Goal: Information Seeking & Learning: Learn about a topic

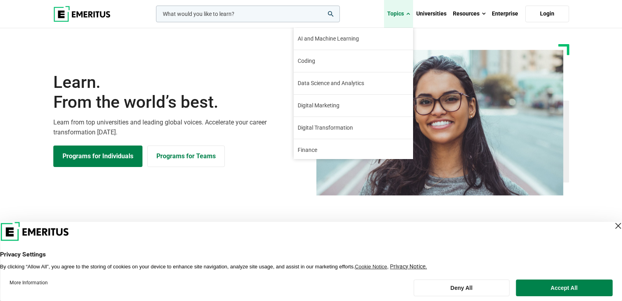
click at [410, 12] on span at bounding box center [409, 14] width 4 height 8
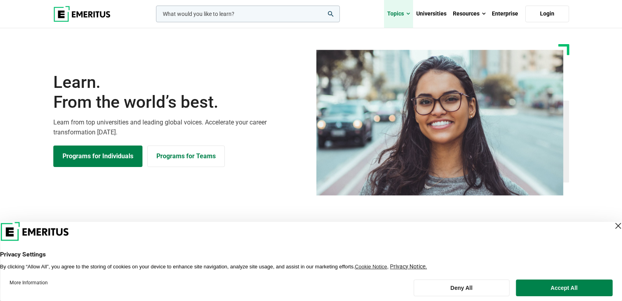
click at [410, 12] on span at bounding box center [409, 14] width 4 height 8
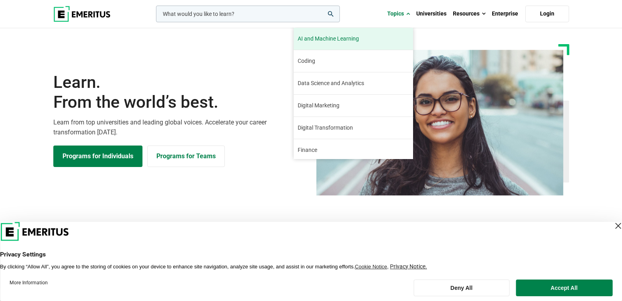
click at [337, 40] on span "AI and Machine Learning" at bounding box center [328, 39] width 61 height 8
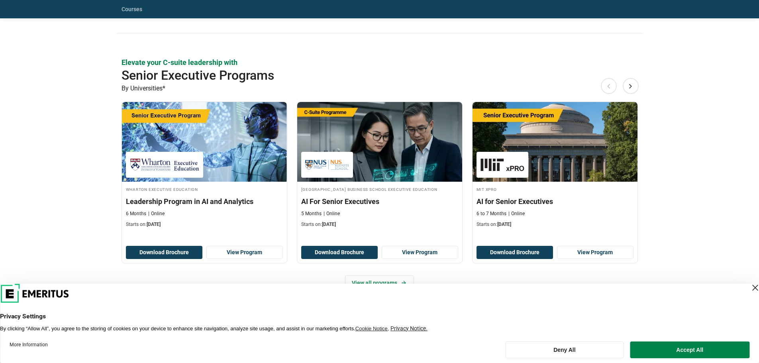
scroll to position [319, 0]
click at [622, 301] on button "Accept All" at bounding box center [689, 349] width 119 height 17
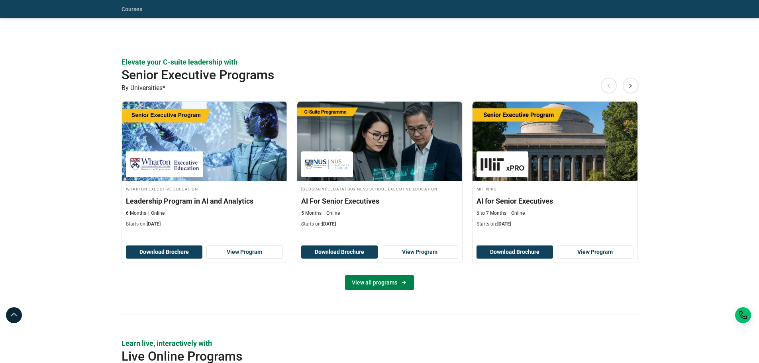
click at [402, 282] on icon at bounding box center [403, 282] width 4 height 4
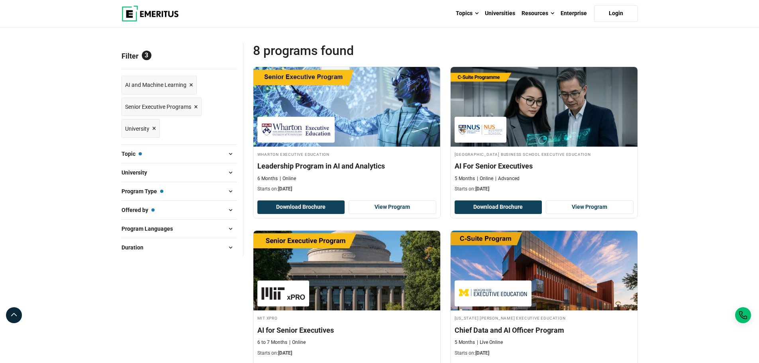
scroll to position [119, 0]
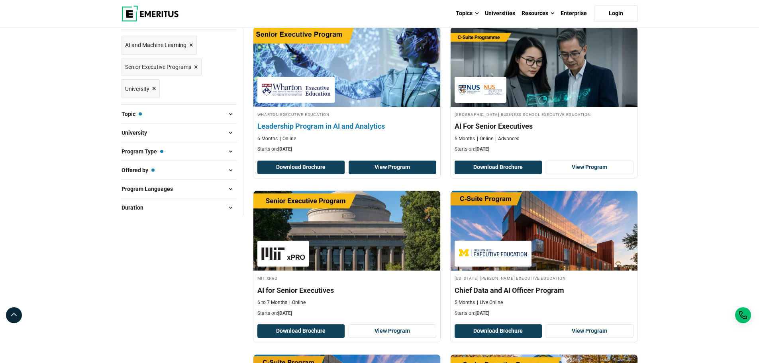
click at [387, 166] on link "View Program" at bounding box center [392, 167] width 88 height 14
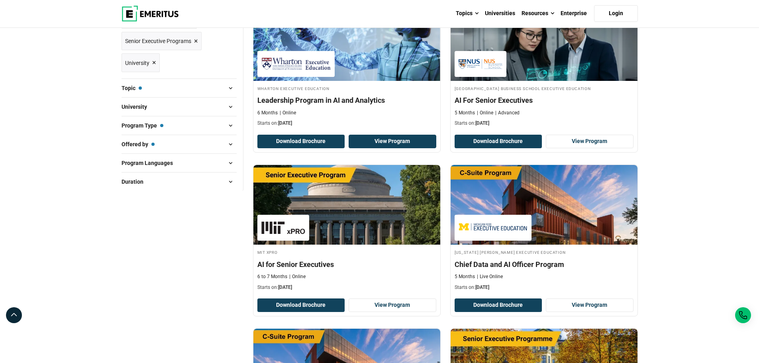
scroll to position [159, 0]
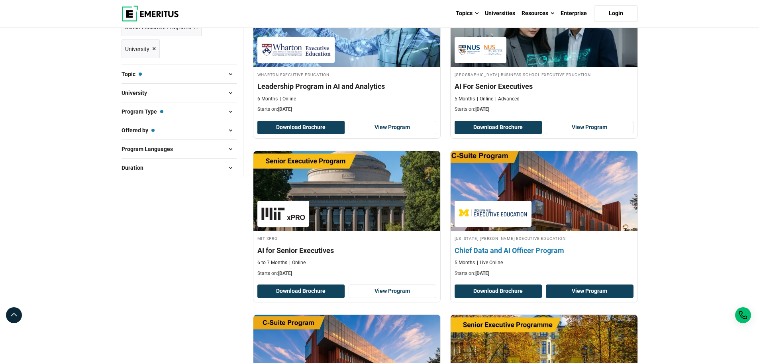
click at [583, 290] on link "View Program" at bounding box center [590, 291] width 88 height 14
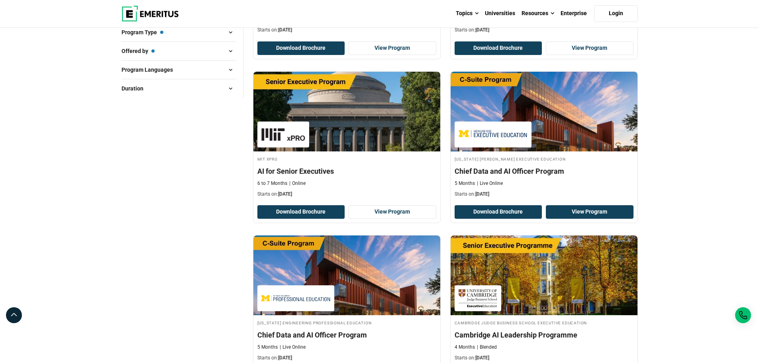
scroll to position [239, 0]
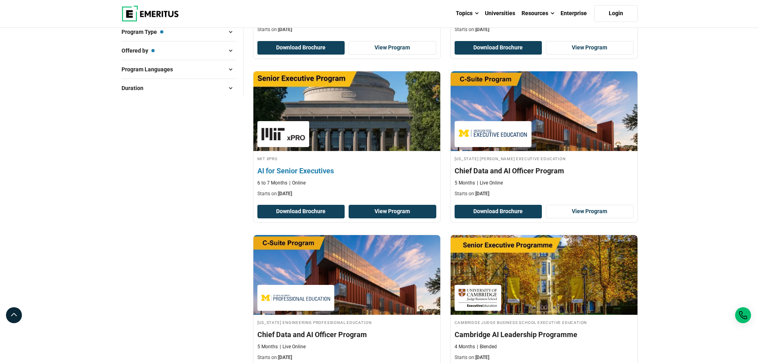
click at [400, 207] on link "View Program" at bounding box center [392, 212] width 88 height 14
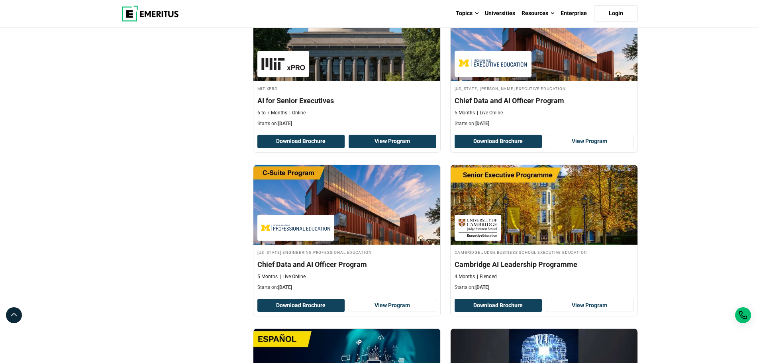
scroll to position [319, 0]
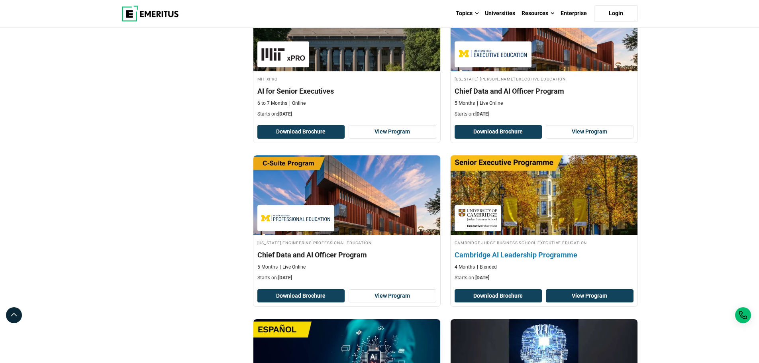
click at [589, 295] on link "View Program" at bounding box center [590, 296] width 88 height 14
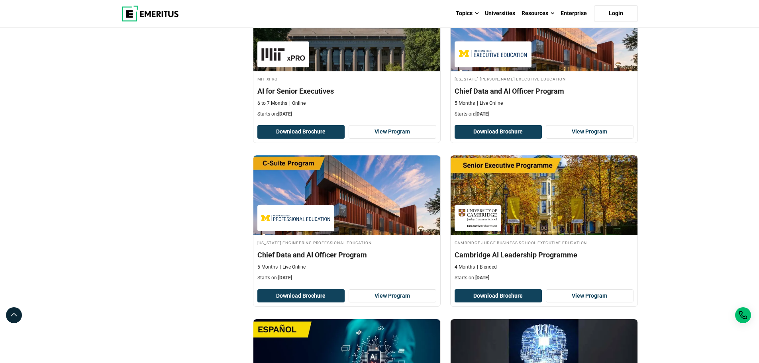
click at [194, 221] on div "Filter 3 Reset all × AI and Machine Learning × Senior Executive Programs × Univ…" at bounding box center [182, 166] width 131 height 725
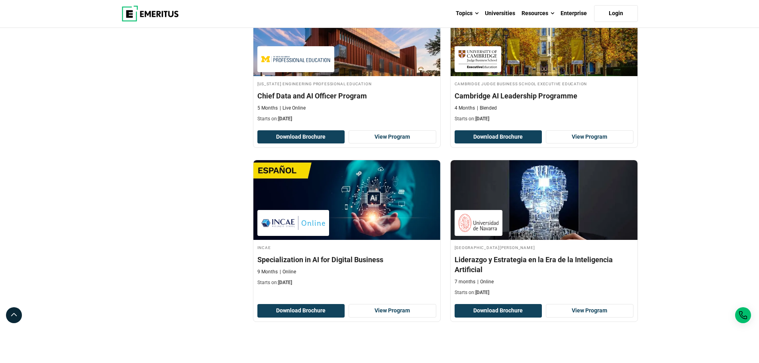
scroll to position [478, 0]
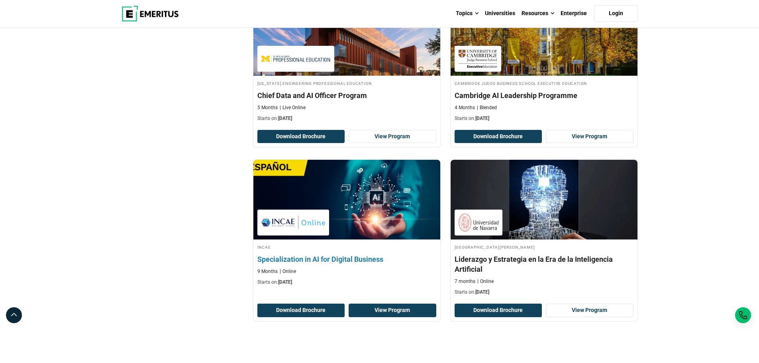
click at [389, 309] on link "View Program" at bounding box center [392, 310] width 88 height 14
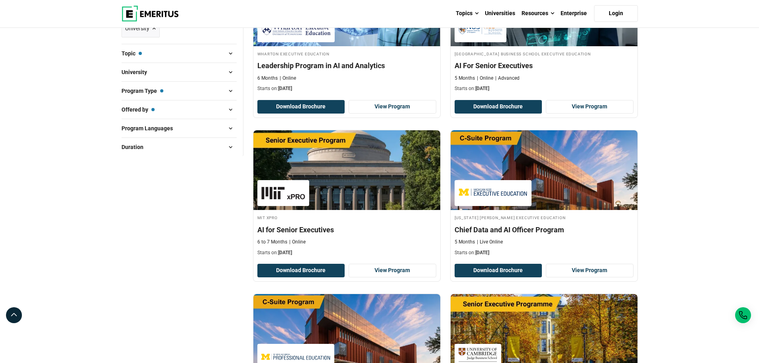
scroll to position [80, 0]
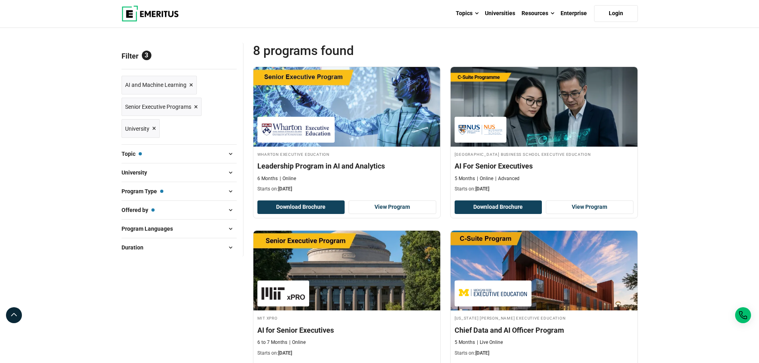
click at [231, 229] on span at bounding box center [231, 229] width 12 height 12
click at [123, 248] on input "English ( 6 )" at bounding box center [126, 248] width 8 height 8
checkbox input "true"
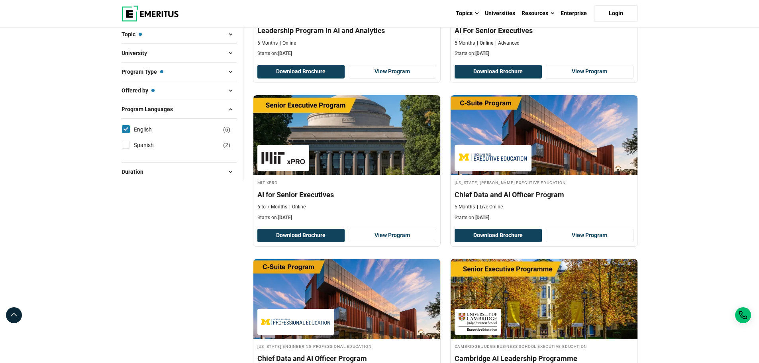
scroll to position [239, 0]
